Goal: Task Accomplishment & Management: Complete application form

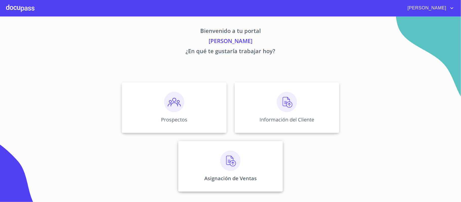
click at [225, 164] on img at bounding box center [230, 161] width 20 height 20
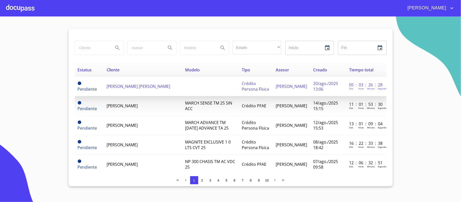
click at [125, 87] on span "[PERSON_NAME] [PERSON_NAME]" at bounding box center [139, 86] width 64 height 6
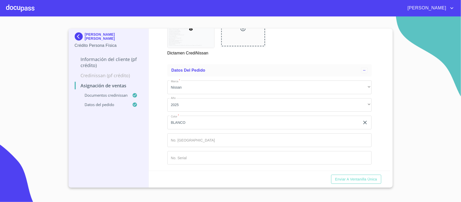
scroll to position [290, 0]
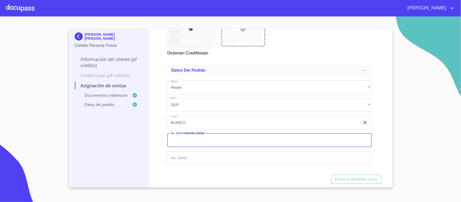
drag, startPoint x: 248, startPoint y: 142, endPoint x: 228, endPoint y: 134, distance: 21.5
click at [247, 142] on input "Marca   *" at bounding box center [269, 140] width 204 height 14
type input "148921"
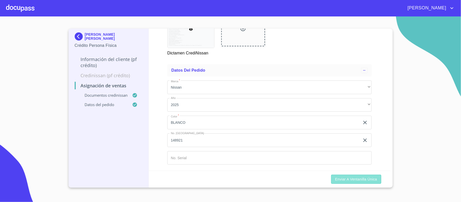
click at [350, 180] on span "Enviar a Ventanilla única" at bounding box center [356, 179] width 42 height 6
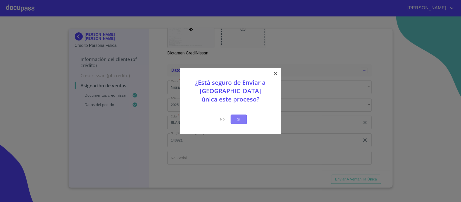
click at [238, 117] on span "Si" at bounding box center [239, 119] width 8 height 6
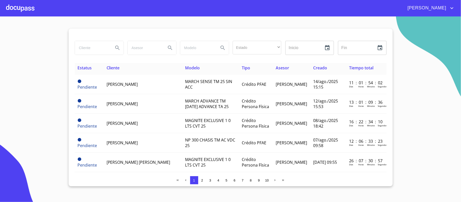
scroll to position [23, 0]
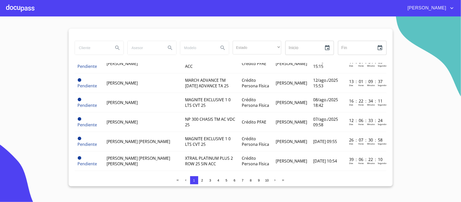
click at [13, 8] on div at bounding box center [20, 8] width 28 height 16
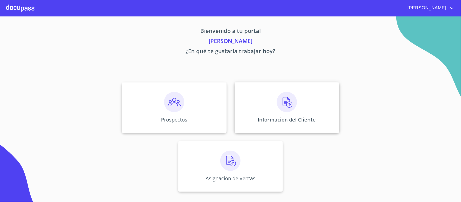
click at [280, 102] on img at bounding box center [287, 102] width 20 height 20
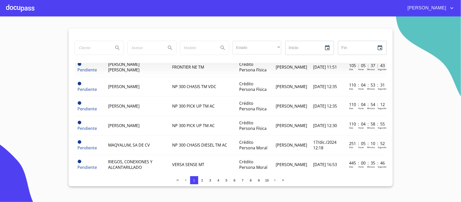
scroll to position [101, 0]
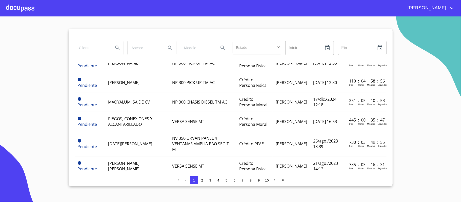
click at [91, 47] on input "search" at bounding box center [92, 48] width 34 height 14
type input "[PERSON_NAME]"
click at [117, 47] on icon "Search" at bounding box center [117, 48] width 6 height 6
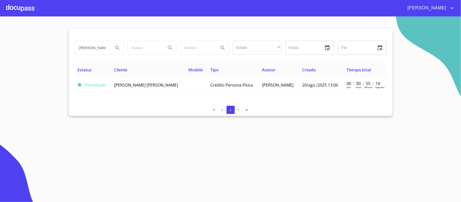
scroll to position [0, 0]
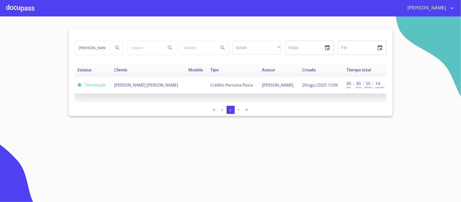
click at [159, 82] on span "[PERSON_NAME] [PERSON_NAME]" at bounding box center [146, 85] width 64 height 6
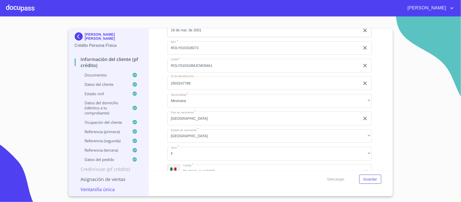
scroll to position [1754, 0]
click at [437, 8] on span "[PERSON_NAME]" at bounding box center [426, 8] width 45 height 8
click at [17, 8] on div at bounding box center [230, 101] width 461 height 202
click at [14, 8] on div at bounding box center [20, 8] width 28 height 16
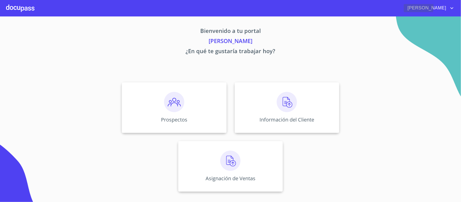
click at [432, 7] on span "[PERSON_NAME]" at bounding box center [426, 8] width 45 height 8
click at [439, 9] on li "Salir" at bounding box center [446, 10] width 16 height 9
